Goal: Task Accomplishment & Management: Use online tool/utility

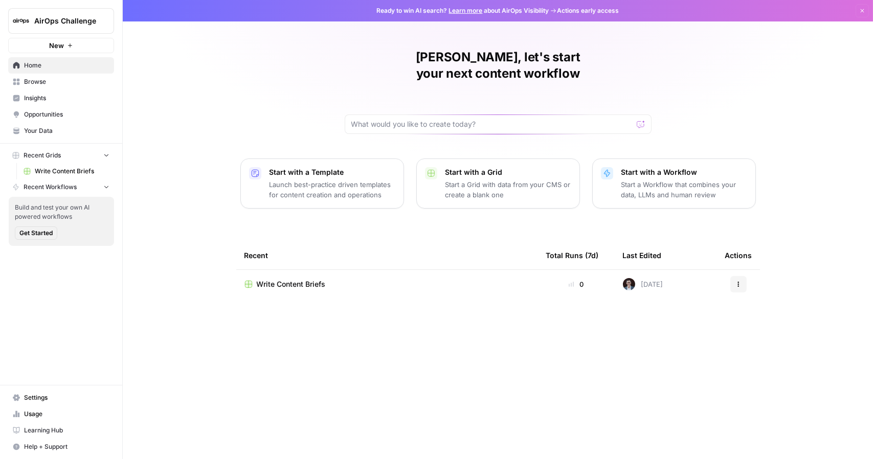
click at [302, 270] on td "Write Content Briefs" at bounding box center [387, 284] width 302 height 29
click at [298, 279] on span "Write Content Briefs" at bounding box center [291, 284] width 69 height 10
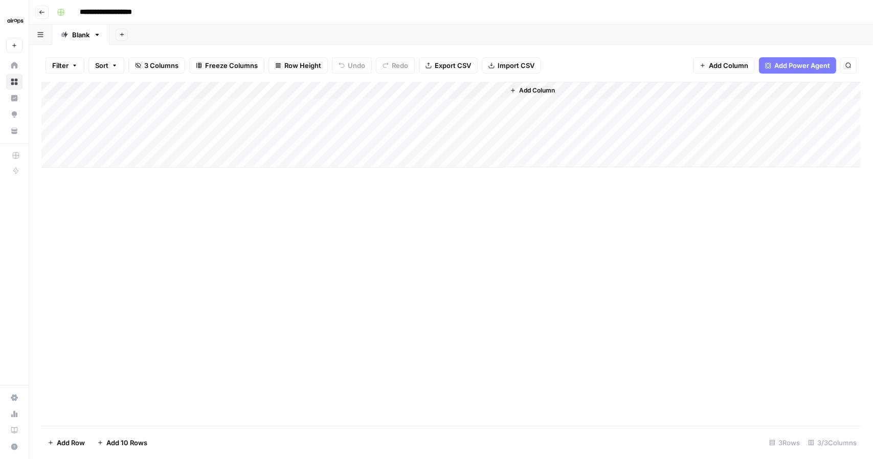
click at [41, 38] on button "button" at bounding box center [40, 35] width 23 height 20
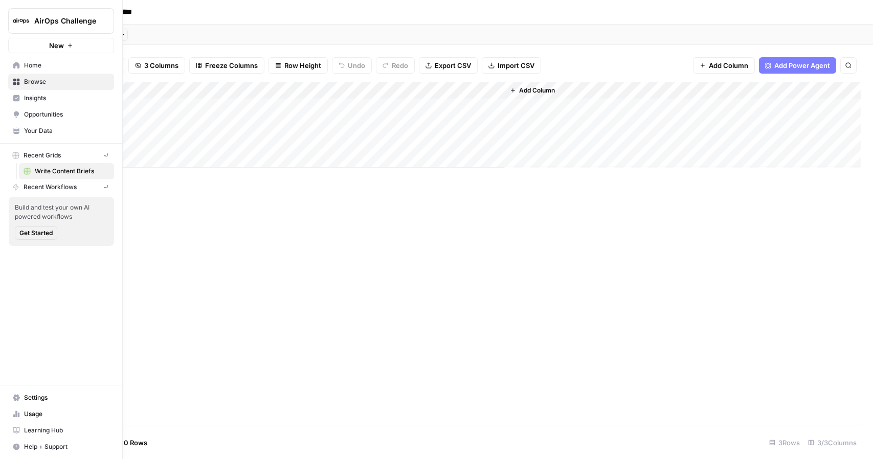
click at [17, 67] on icon at bounding box center [16, 65] width 7 height 7
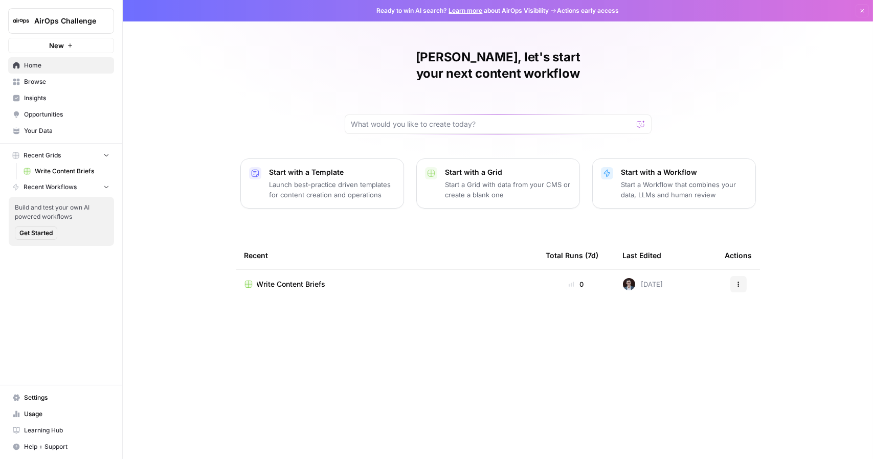
click at [80, 85] on span "Browse" at bounding box center [66, 81] width 85 height 9
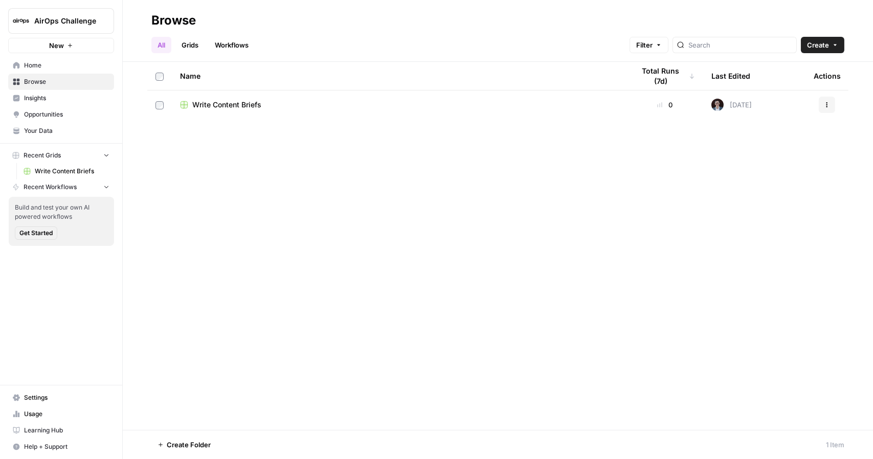
click at [67, 91] on link "Insights" at bounding box center [61, 98] width 106 height 16
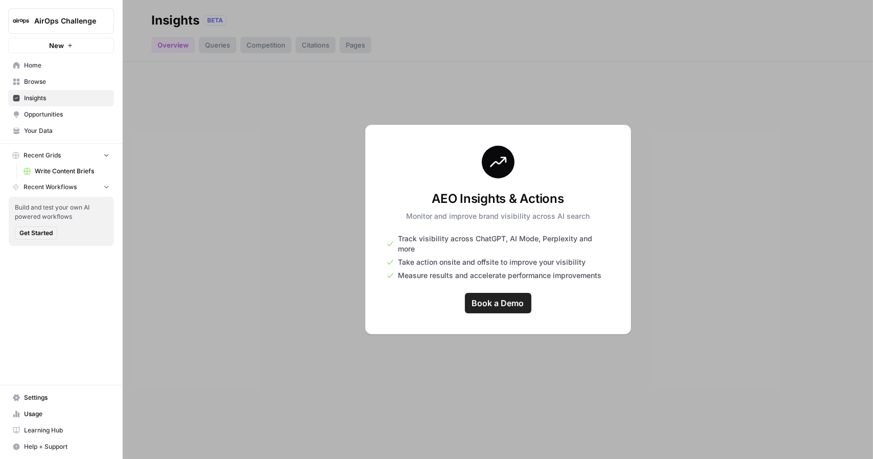
click at [246, 232] on div at bounding box center [498, 229] width 750 height 459
click at [55, 118] on span "Opportunities" at bounding box center [66, 114] width 85 height 9
click at [71, 132] on span "Your Data" at bounding box center [66, 130] width 85 height 9
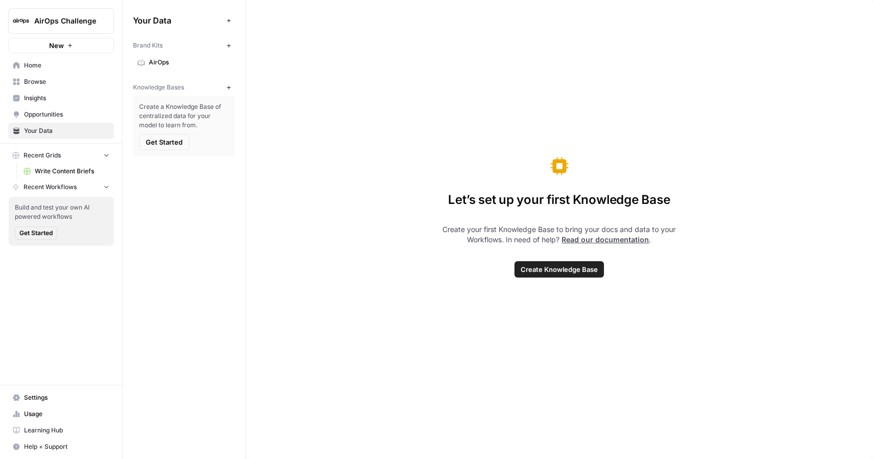
click at [38, 232] on span "Get Started" at bounding box center [35, 232] width 33 height 9
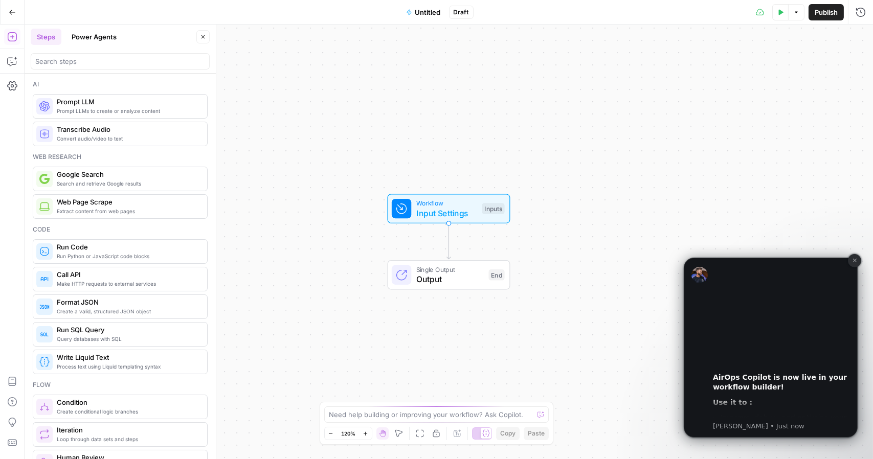
click at [854, 261] on icon "Dismiss notification" at bounding box center [854, 260] width 6 height 6
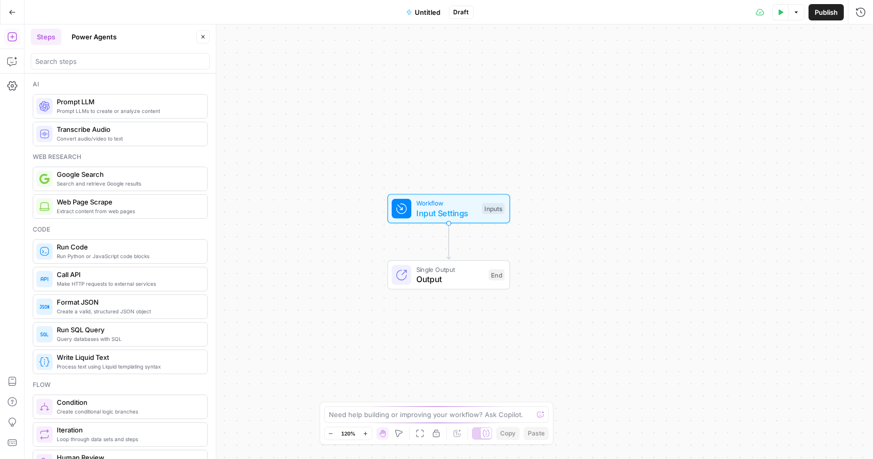
click at [9, 14] on icon "button" at bounding box center [12, 12] width 7 height 7
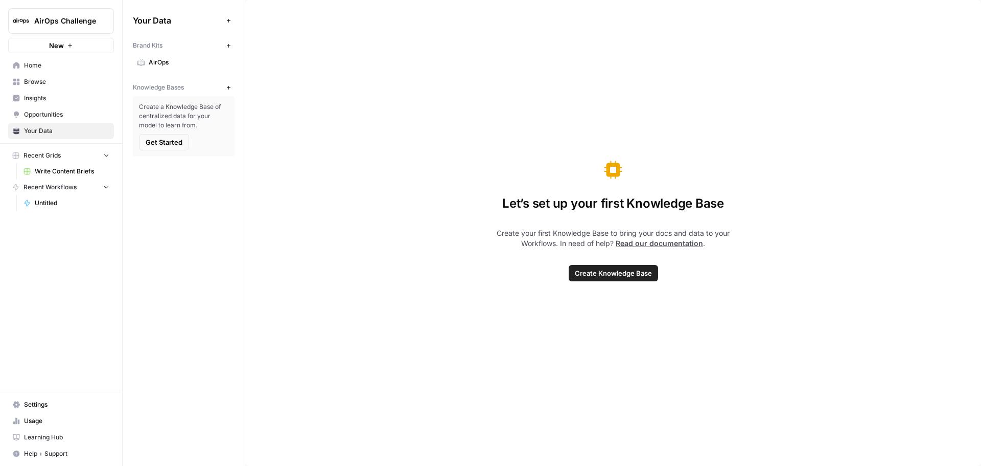
click at [170, 60] on span "AirOps" at bounding box center [189, 62] width 81 height 9
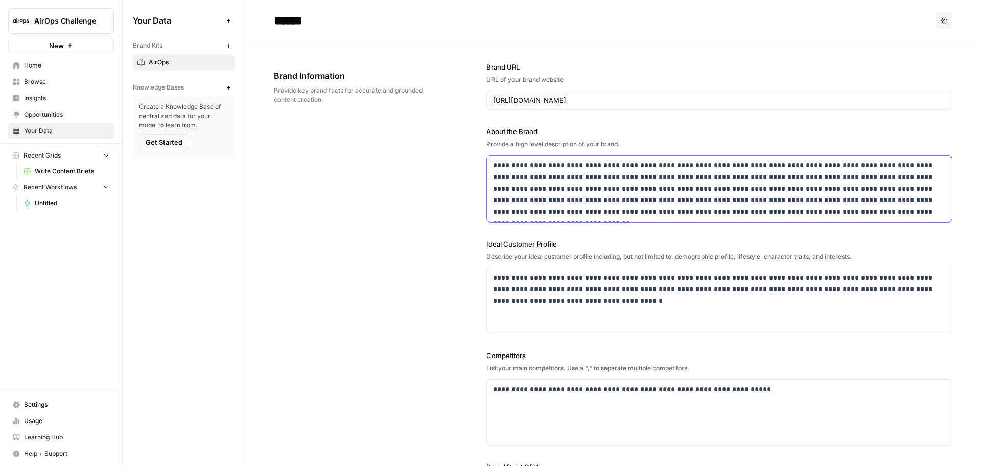
click at [736, 201] on p "**********" at bounding box center [716, 188] width 447 height 58
click at [170, 143] on span "Get Started" at bounding box center [164, 142] width 37 height 10
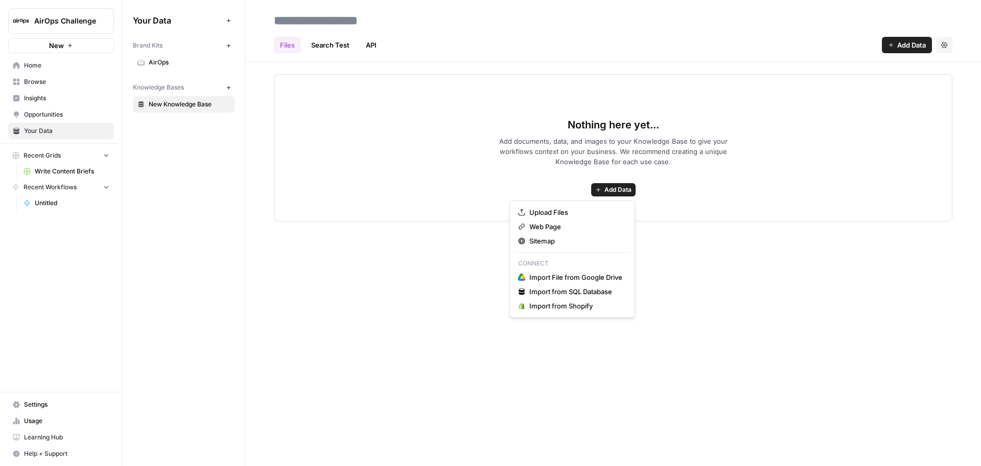
click at [624, 187] on span "Add Data" at bounding box center [618, 189] width 27 height 9
click at [555, 227] on span "Web Page" at bounding box center [576, 226] width 93 height 10
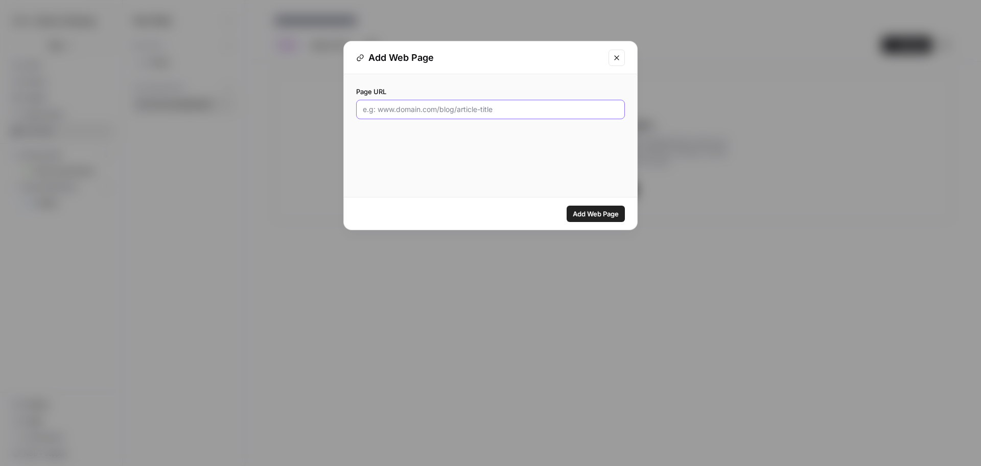
click at [454, 110] on input "Page URL" at bounding box center [491, 109] width 256 height 10
paste input "[URL][DOMAIN_NAME]"
type input "[URL][DOMAIN_NAME]"
click at [598, 212] on span "Add Web Page" at bounding box center [596, 214] width 46 height 10
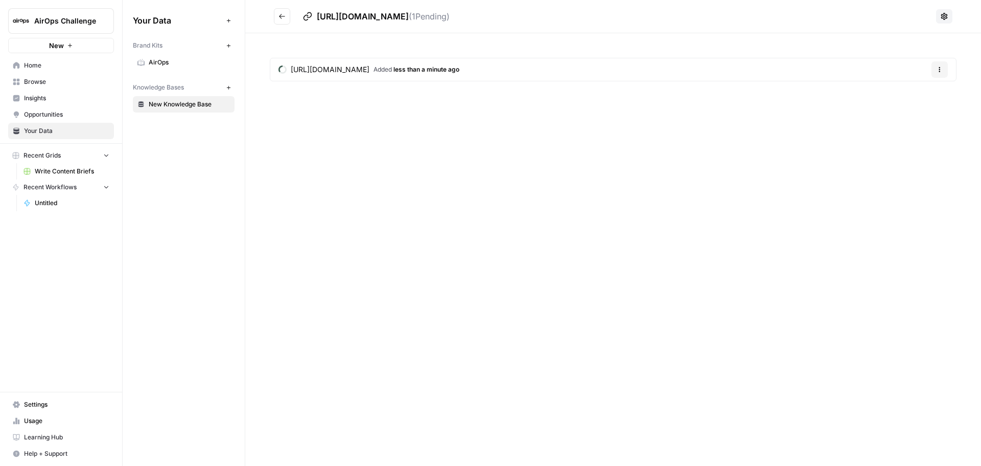
click at [872, 77] on button "Options" at bounding box center [940, 69] width 16 height 16
click at [536, 140] on div "[URL][DOMAIN_NAME] ( 1 Pending) [URL][DOMAIN_NAME] Added less than a minute ago…" at bounding box center [613, 233] width 736 height 466
click at [288, 17] on button "Go back" at bounding box center [282, 16] width 16 height 16
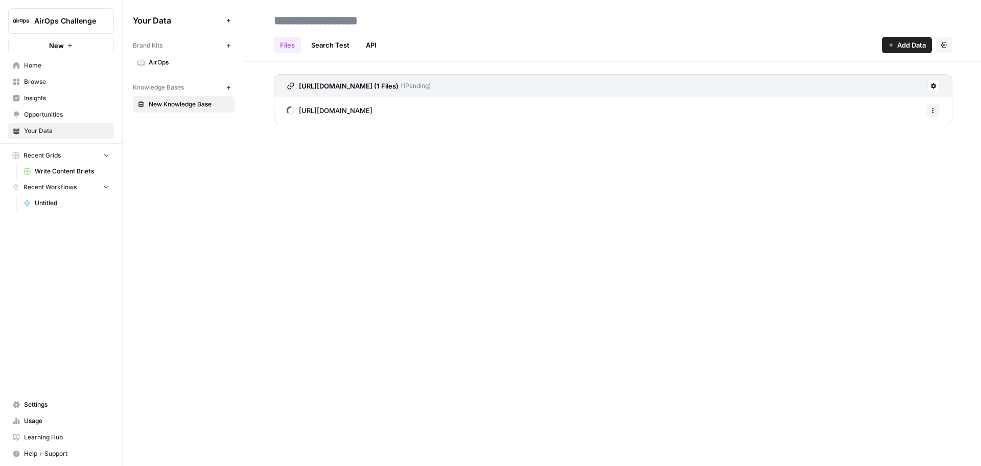
click at [373, 113] on span "[URL][DOMAIN_NAME]" at bounding box center [336, 110] width 74 height 10
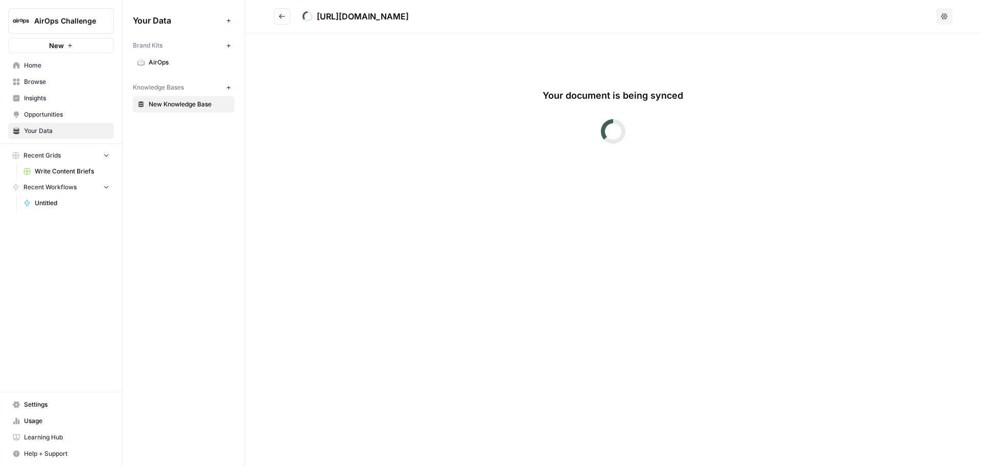
click at [280, 13] on icon "Go back" at bounding box center [282, 16] width 7 height 7
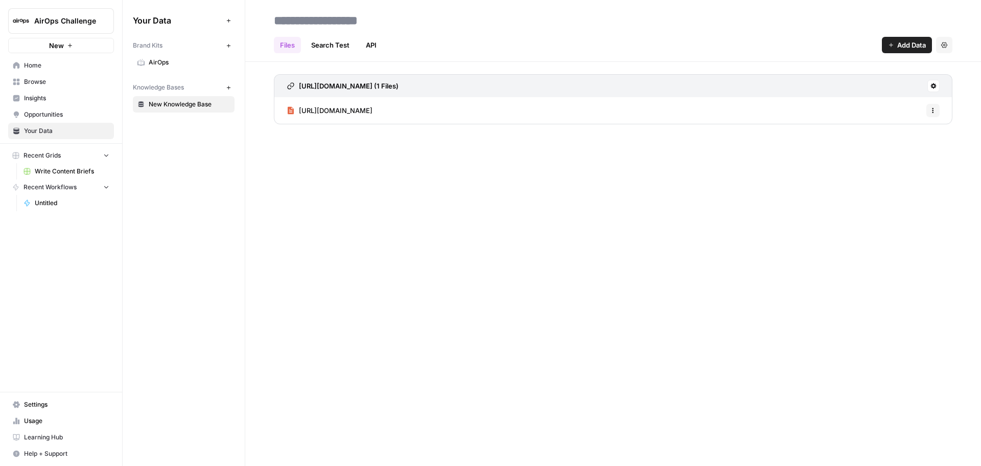
click at [872, 83] on icon at bounding box center [934, 86] width 6 height 6
click at [872, 144] on span "Delete Connection" at bounding box center [894, 145] width 63 height 10
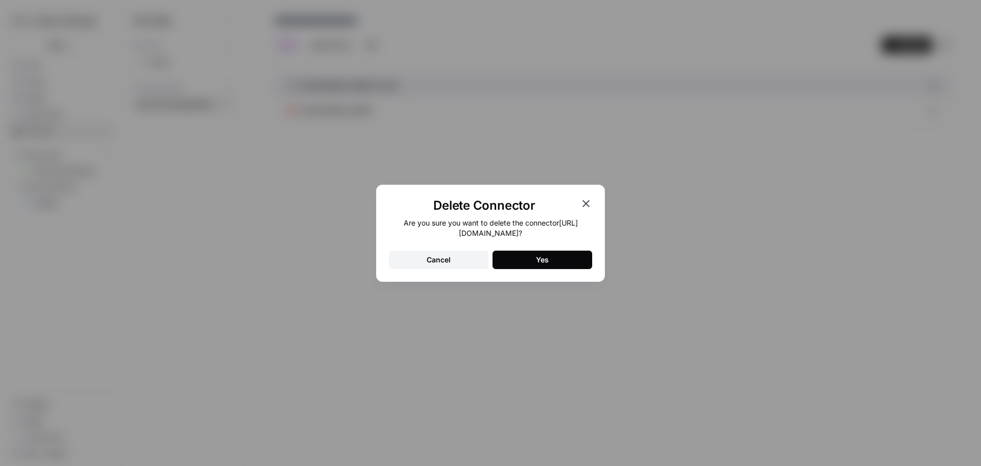
click at [513, 261] on button "Yes" at bounding box center [543, 259] width 100 height 18
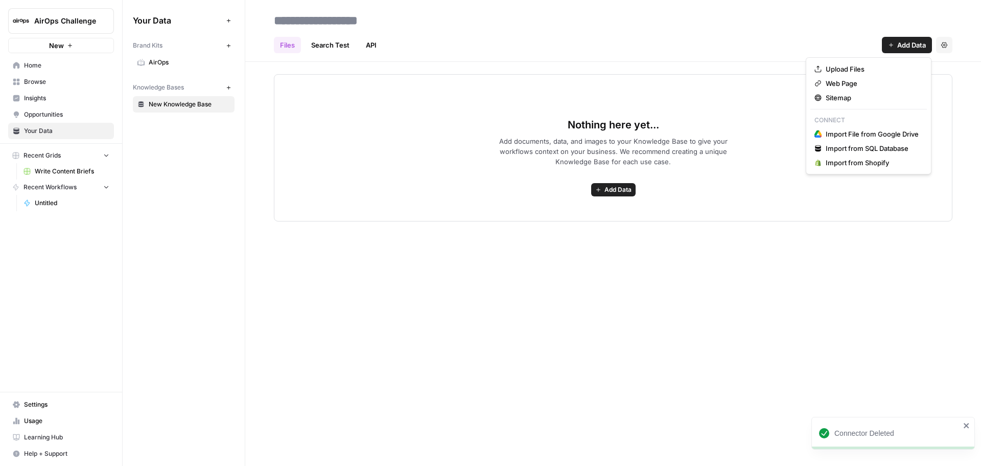
click at [872, 45] on span "Add Data" at bounding box center [912, 45] width 29 height 10
click at [854, 103] on button "Sitemap" at bounding box center [869, 97] width 117 height 14
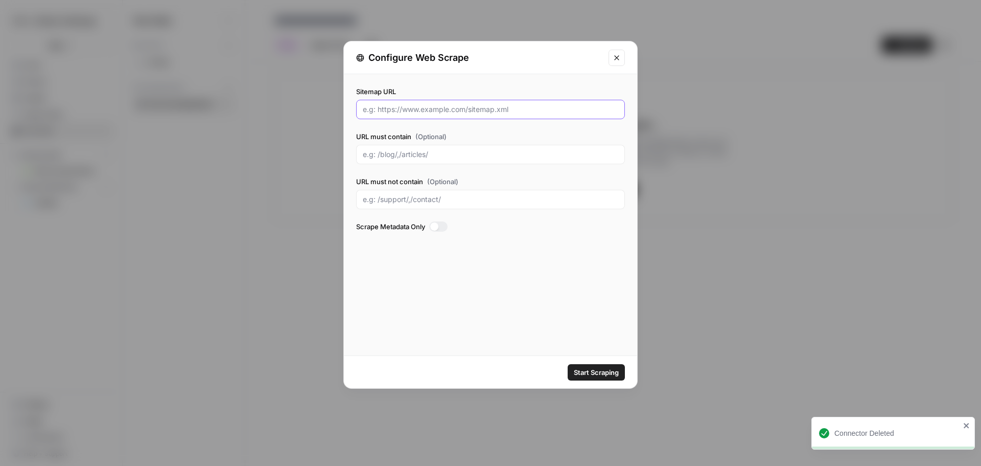
click at [455, 111] on input "Sitemap URL" at bounding box center [491, 109] width 256 height 10
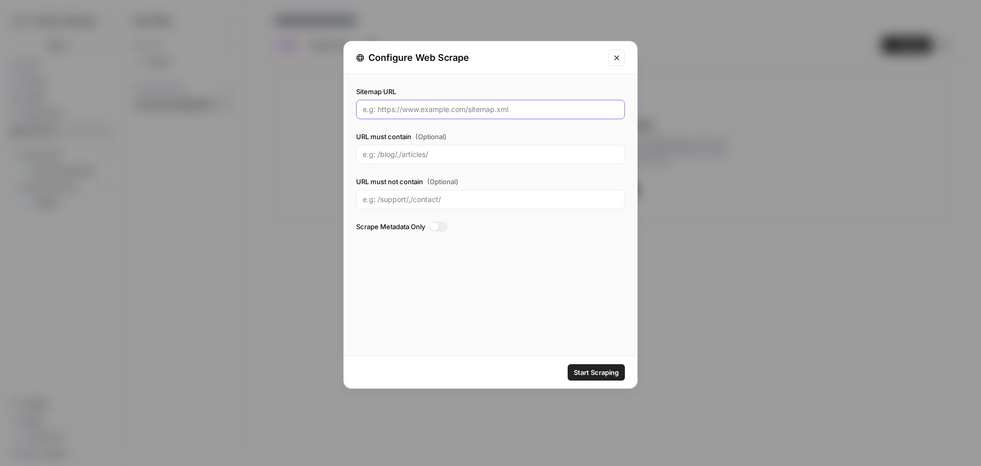
paste input "[URL][DOMAIN_NAME]"
type input "[URL][DOMAIN_NAME]"
click at [603, 373] on span "Start Scraping" at bounding box center [596, 372] width 45 height 10
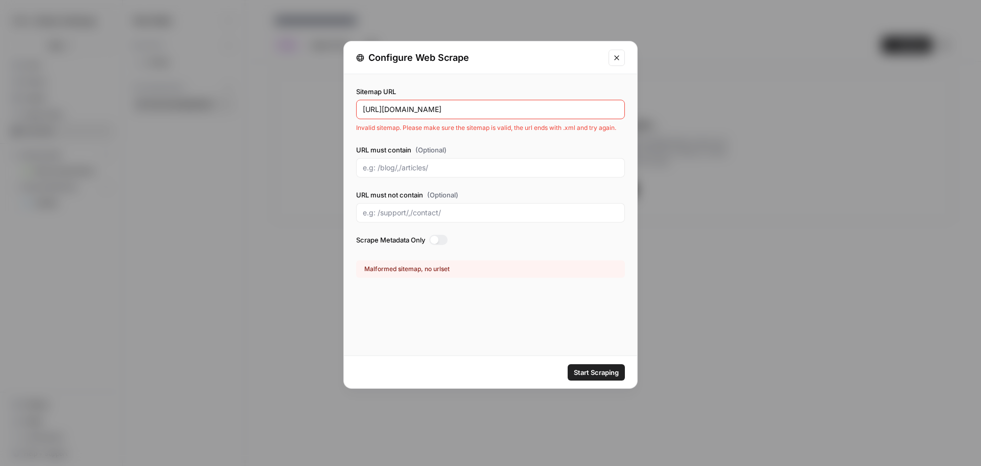
click at [622, 50] on button "Close modal" at bounding box center [617, 58] width 16 height 16
